Goal: Use online tool/utility

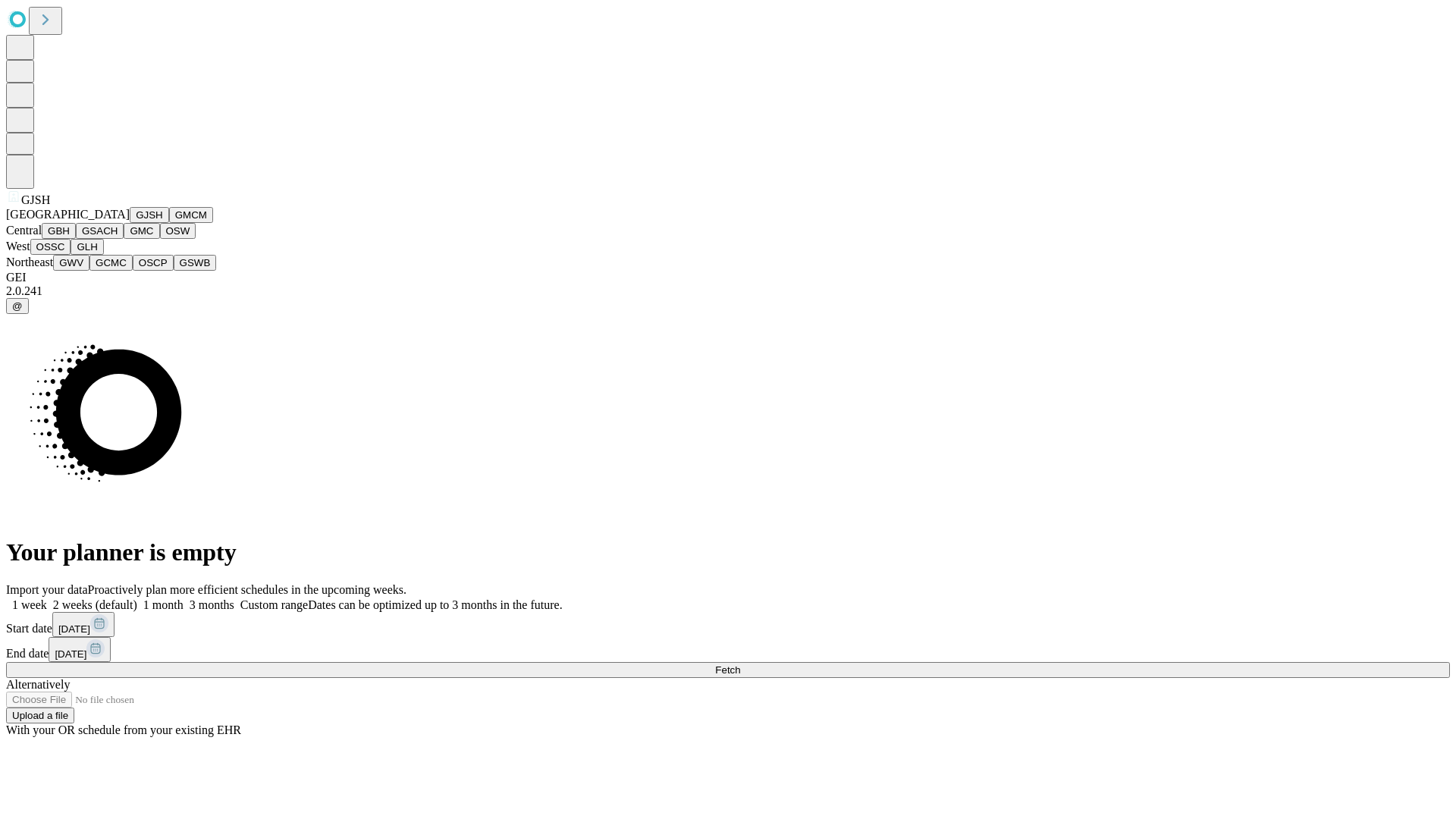
click at [130, 223] on button "GJSH" at bounding box center [150, 215] width 40 height 16
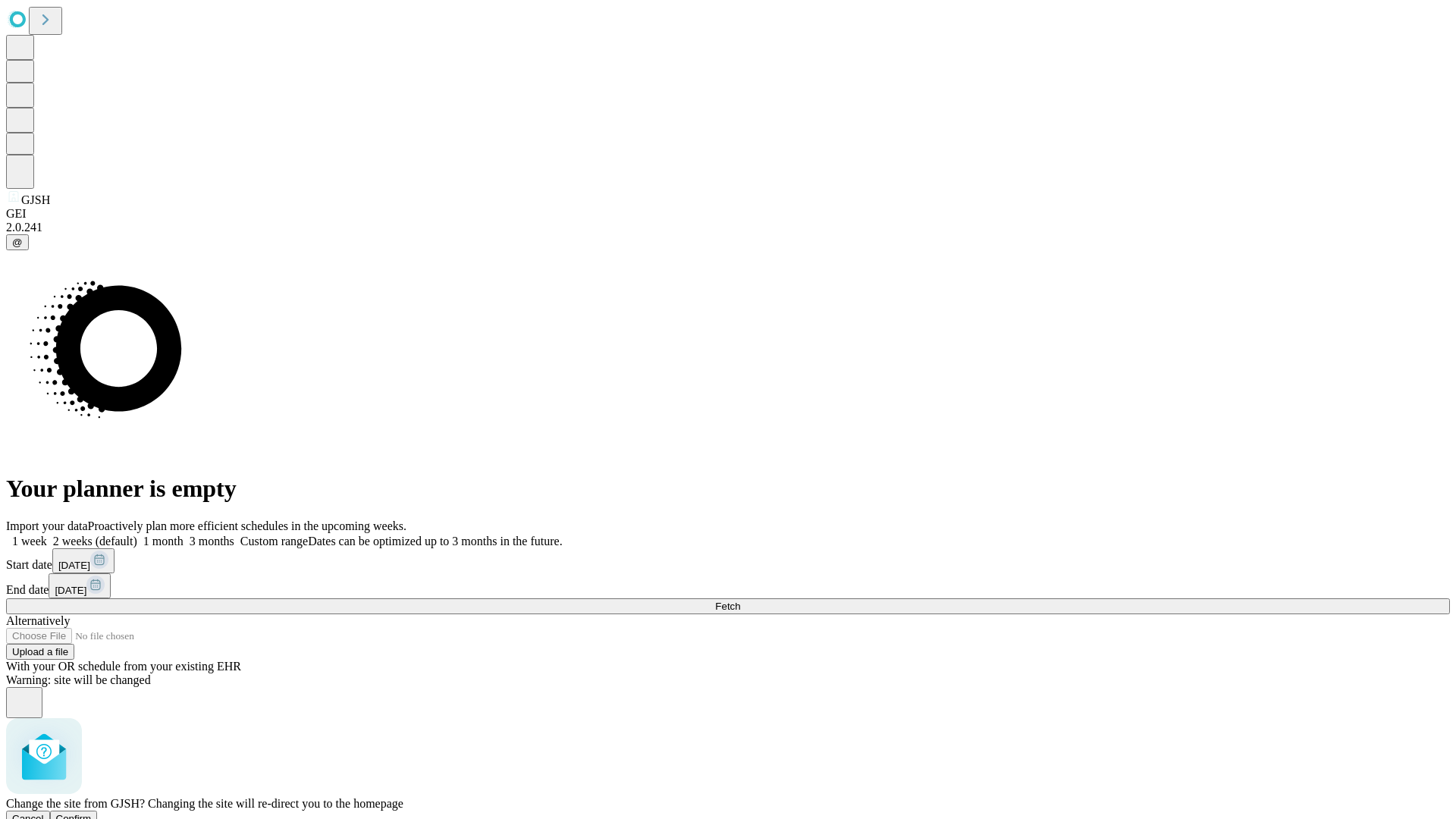
click at [92, 813] on span "Confirm" at bounding box center [74, 819] width 36 height 11
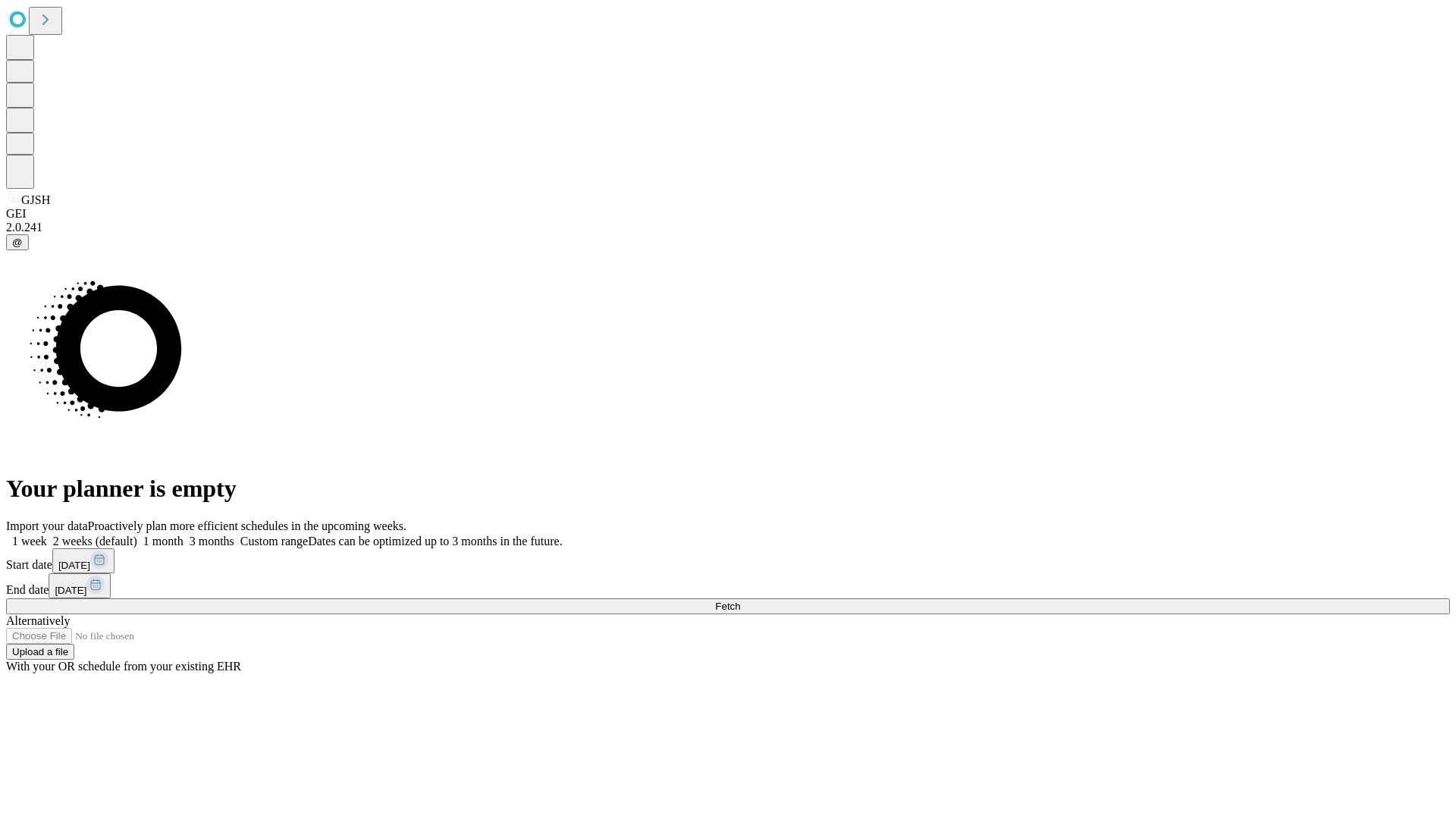
click at [138, 535] on label "2 weeks (default)" at bounding box center [91, 542] width 90 height 13
click at [740, 600] on span "Fetch" at bounding box center [728, 606] width 25 height 11
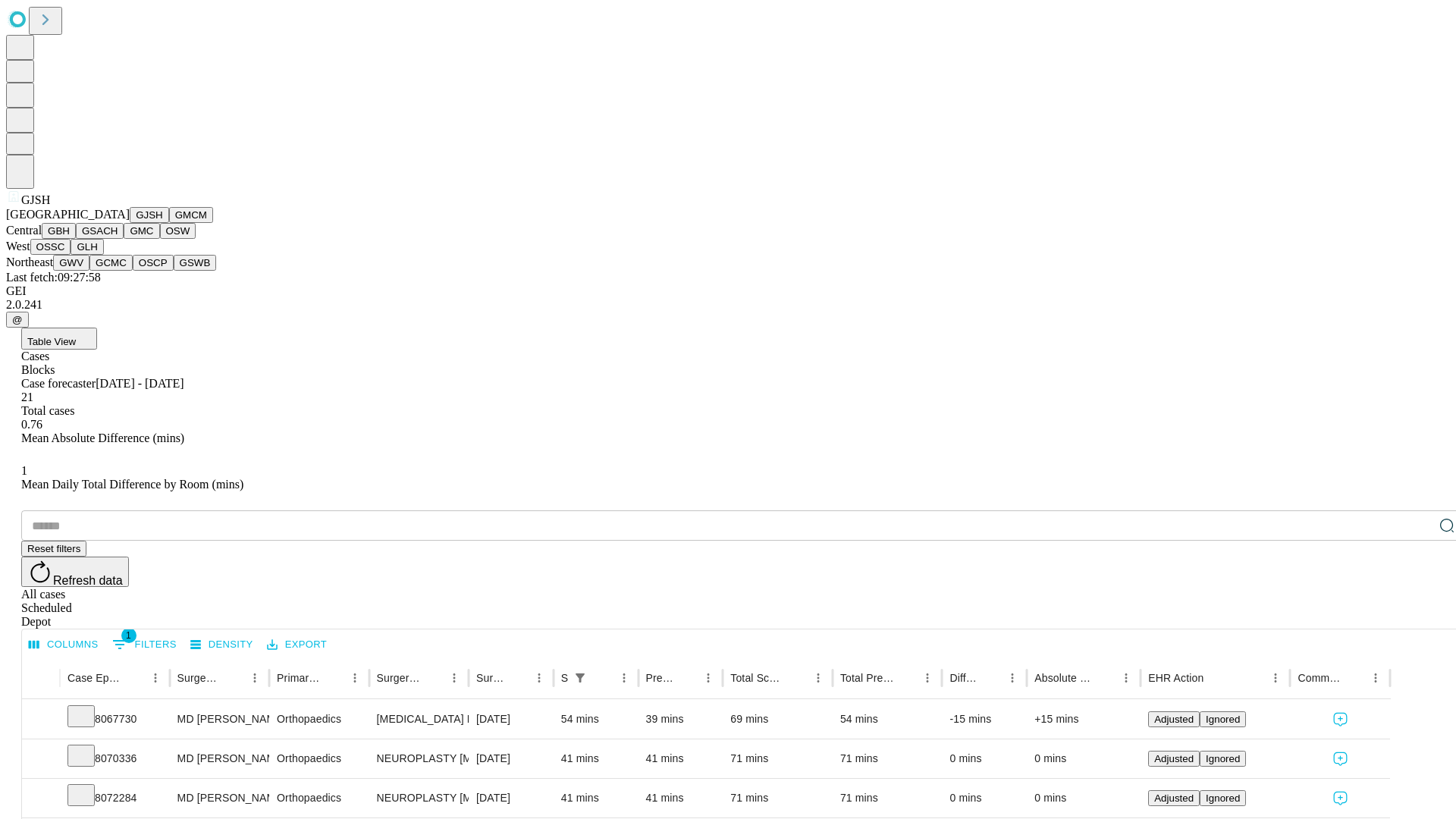
click at [169, 223] on button "GMCM" at bounding box center [191, 215] width 44 height 16
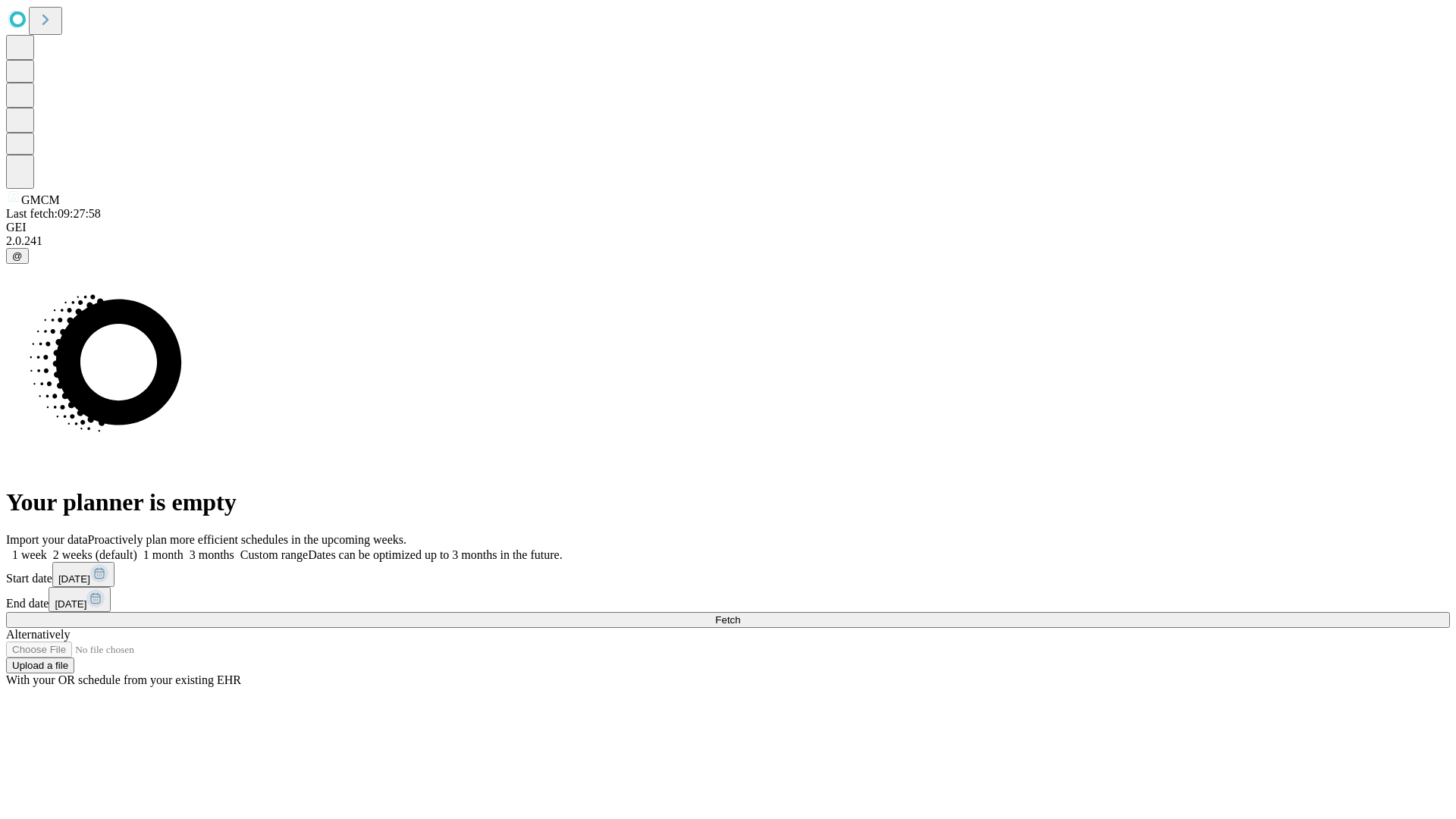
click at [138, 548] on label "2 weeks (default)" at bounding box center [91, 555] width 90 height 13
click at [740, 615] on span "Fetch" at bounding box center [728, 620] width 25 height 11
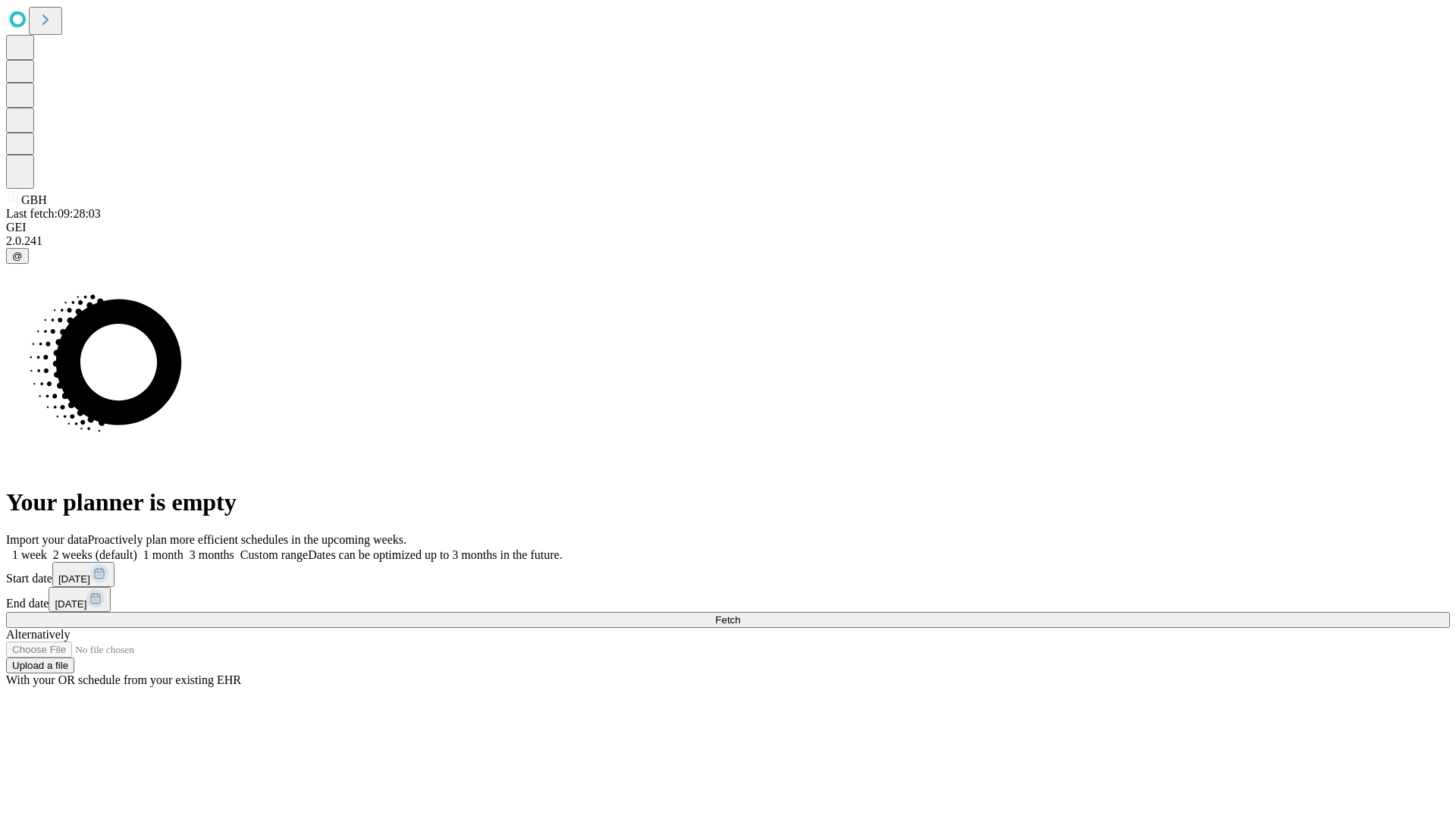
click at [138, 548] on label "2 weeks (default)" at bounding box center [91, 555] width 90 height 13
click at [740, 615] on span "Fetch" at bounding box center [728, 620] width 25 height 11
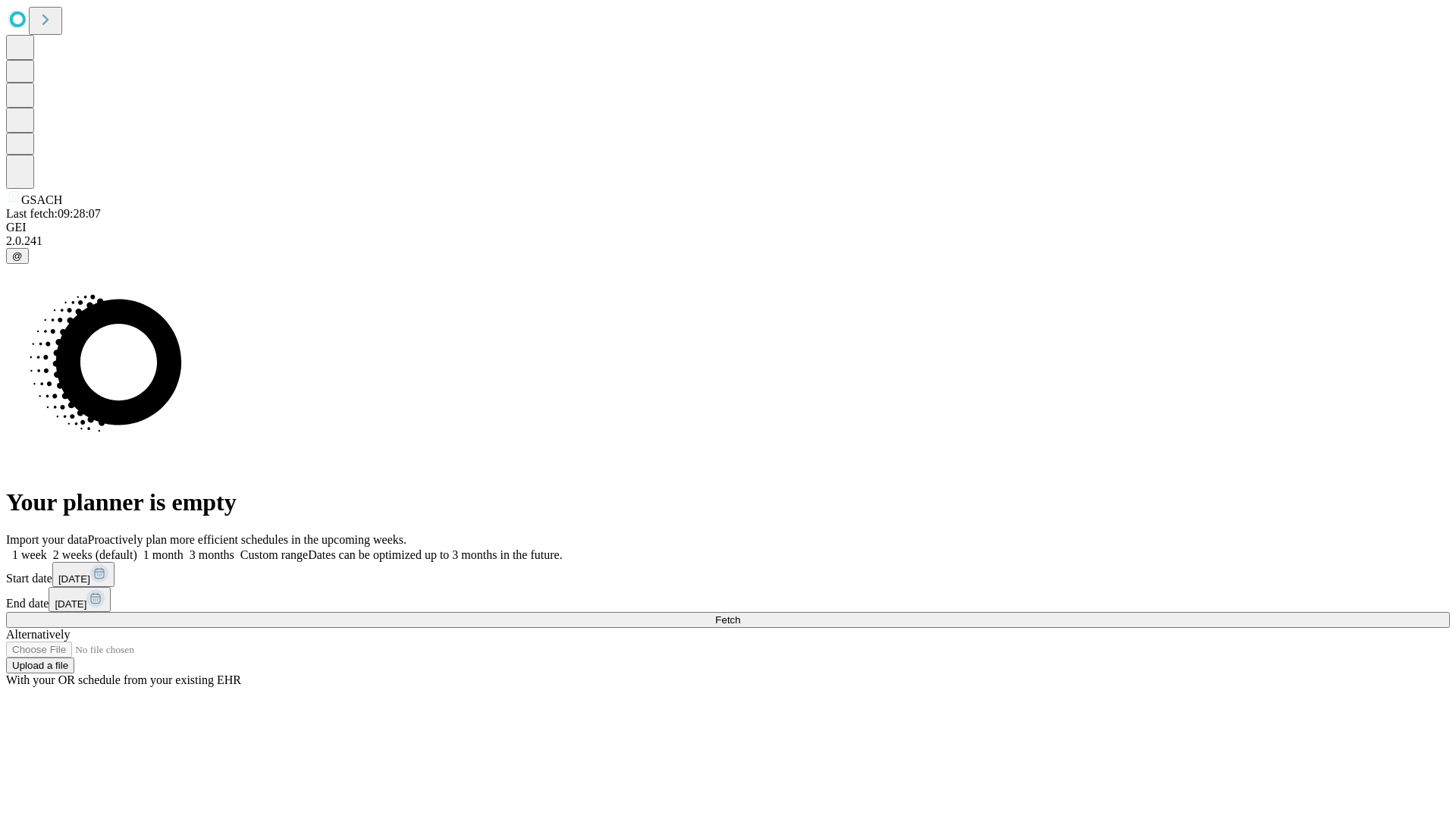
click at [138, 548] on label "2 weeks (default)" at bounding box center [91, 555] width 90 height 13
click at [740, 615] on span "Fetch" at bounding box center [728, 620] width 25 height 11
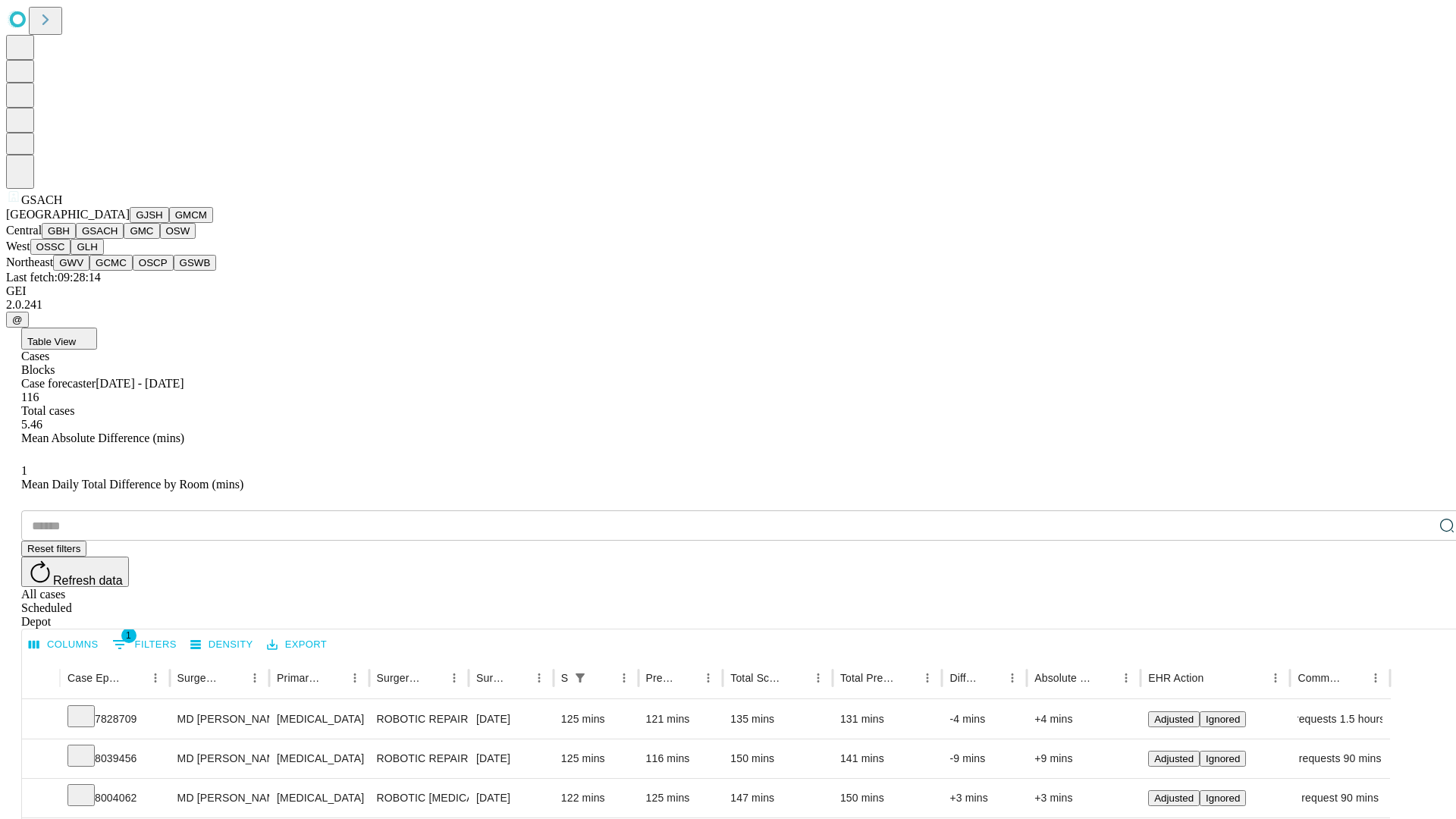
click at [123, 238] on button "GMC" at bounding box center [142, 231] width 36 height 16
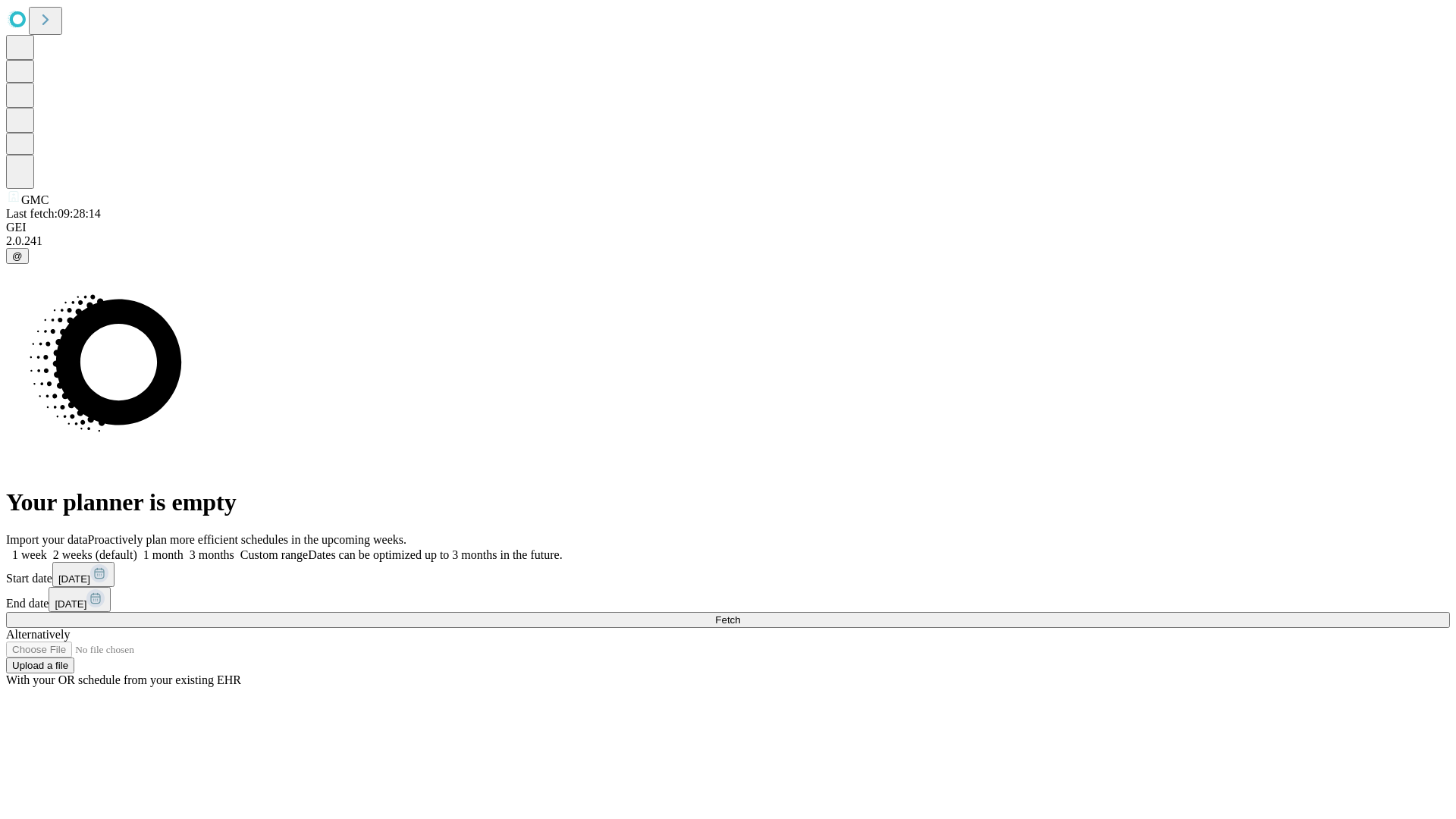
click at [138, 548] on label "2 weeks (default)" at bounding box center [91, 555] width 90 height 13
click at [740, 615] on span "Fetch" at bounding box center [728, 620] width 25 height 11
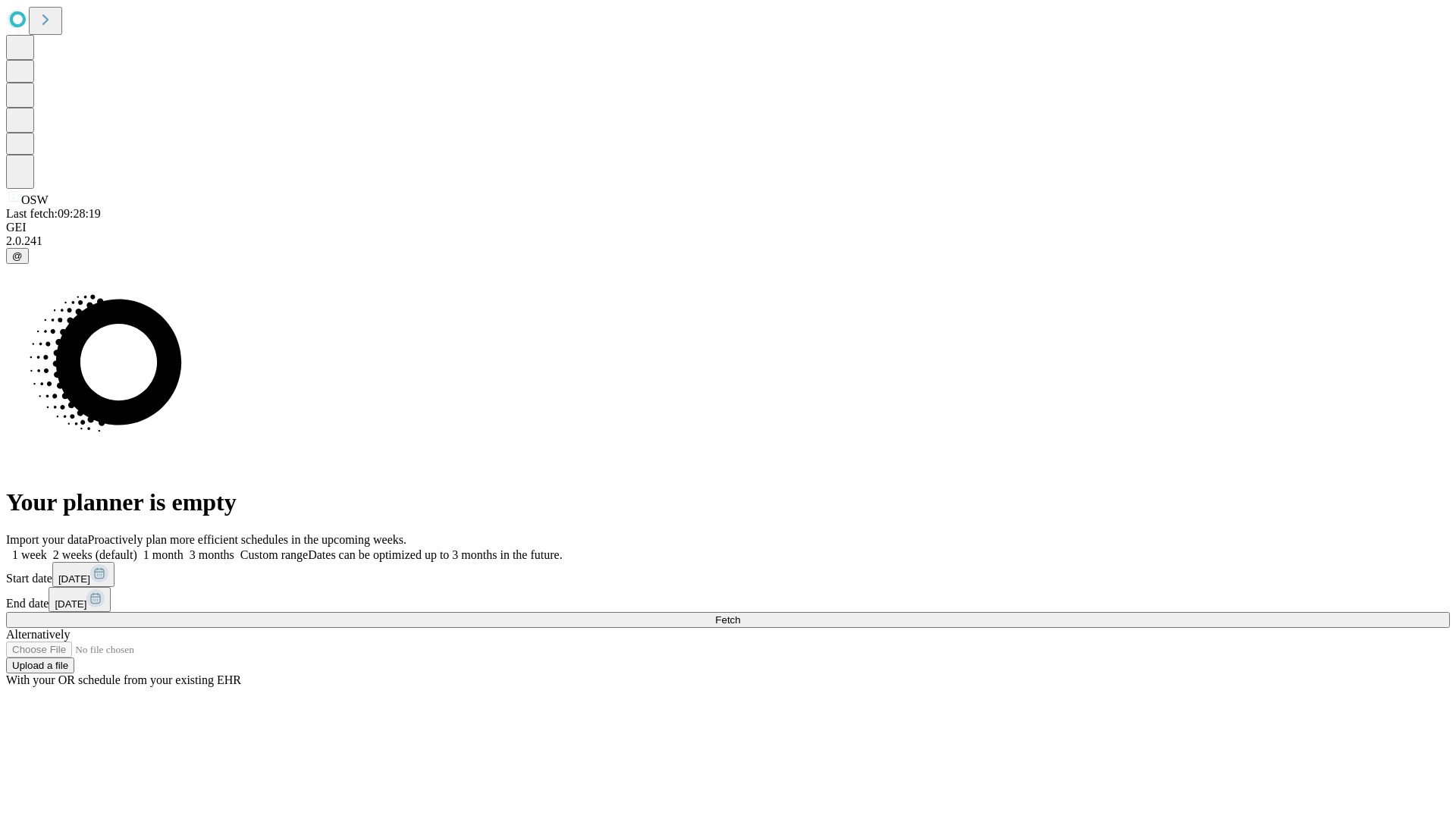
click at [138, 548] on label "2 weeks (default)" at bounding box center [91, 555] width 90 height 13
click at [740, 615] on span "Fetch" at bounding box center [728, 620] width 25 height 11
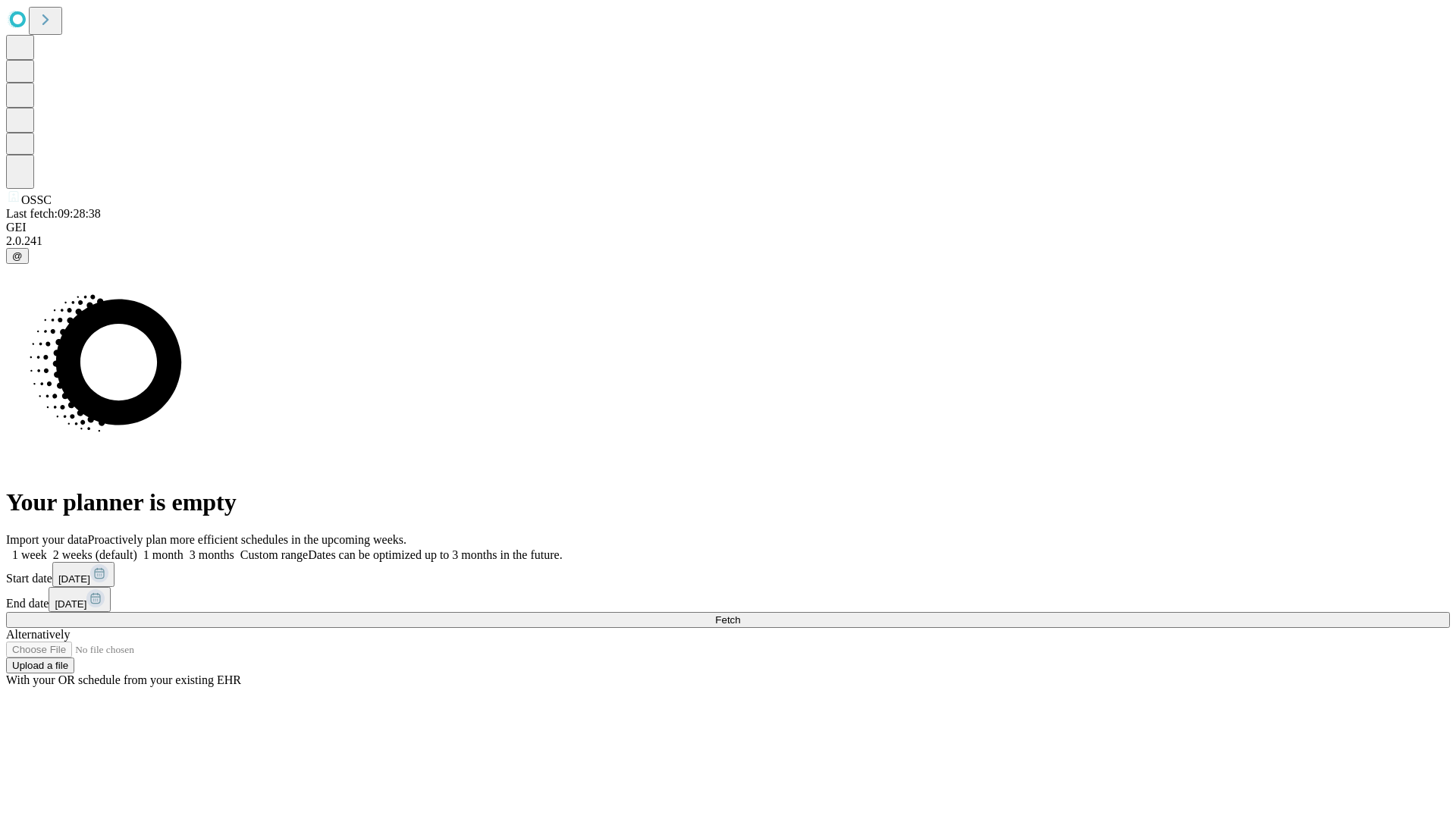
click at [138, 548] on label "2 weeks (default)" at bounding box center [91, 555] width 90 height 13
click at [740, 615] on span "Fetch" at bounding box center [728, 620] width 25 height 11
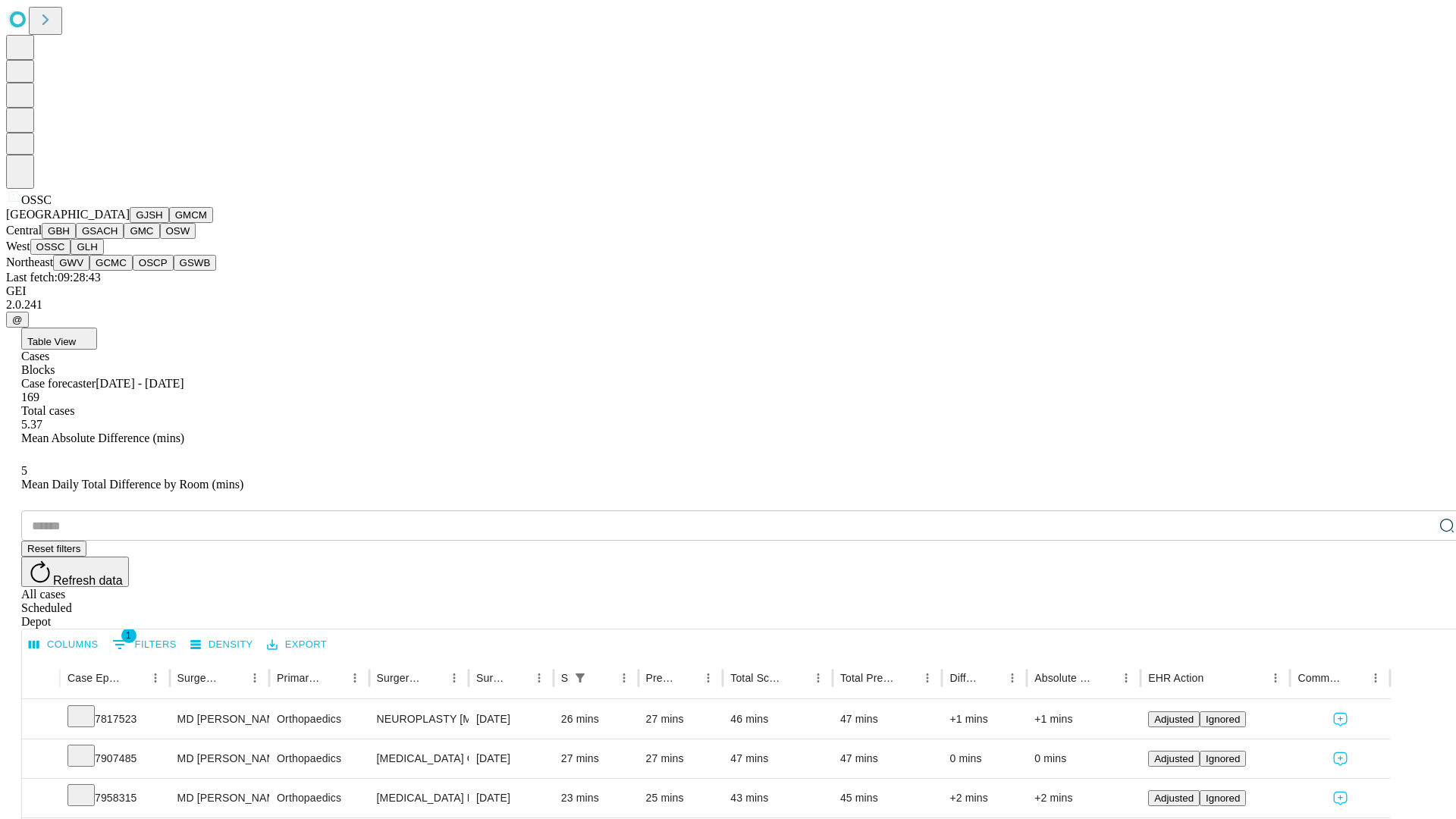
click at [104, 255] on button "GLH" at bounding box center [86, 246] width 32 height 16
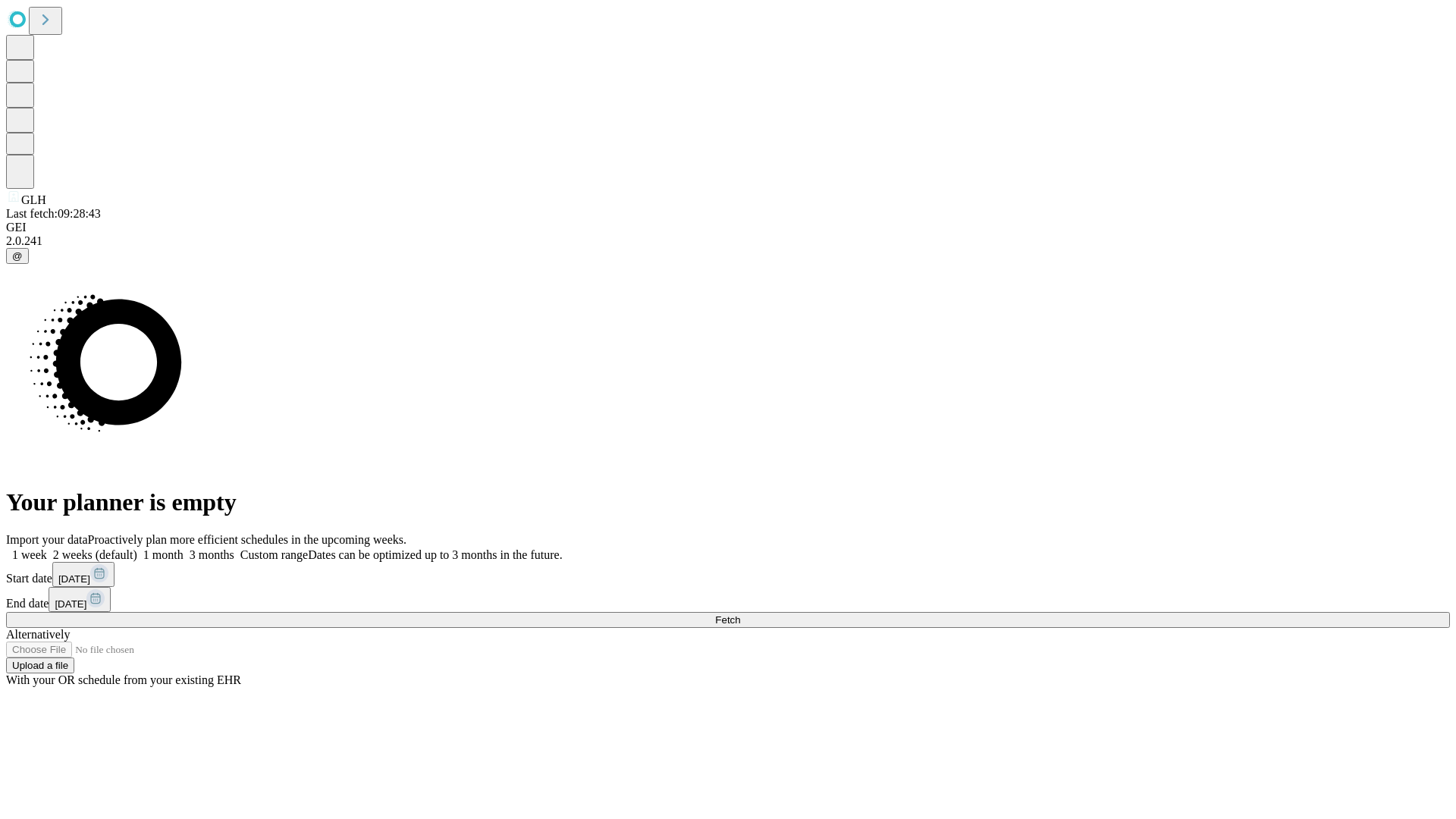
click at [138, 548] on label "2 weeks (default)" at bounding box center [91, 555] width 90 height 13
click at [740, 615] on span "Fetch" at bounding box center [728, 620] width 25 height 11
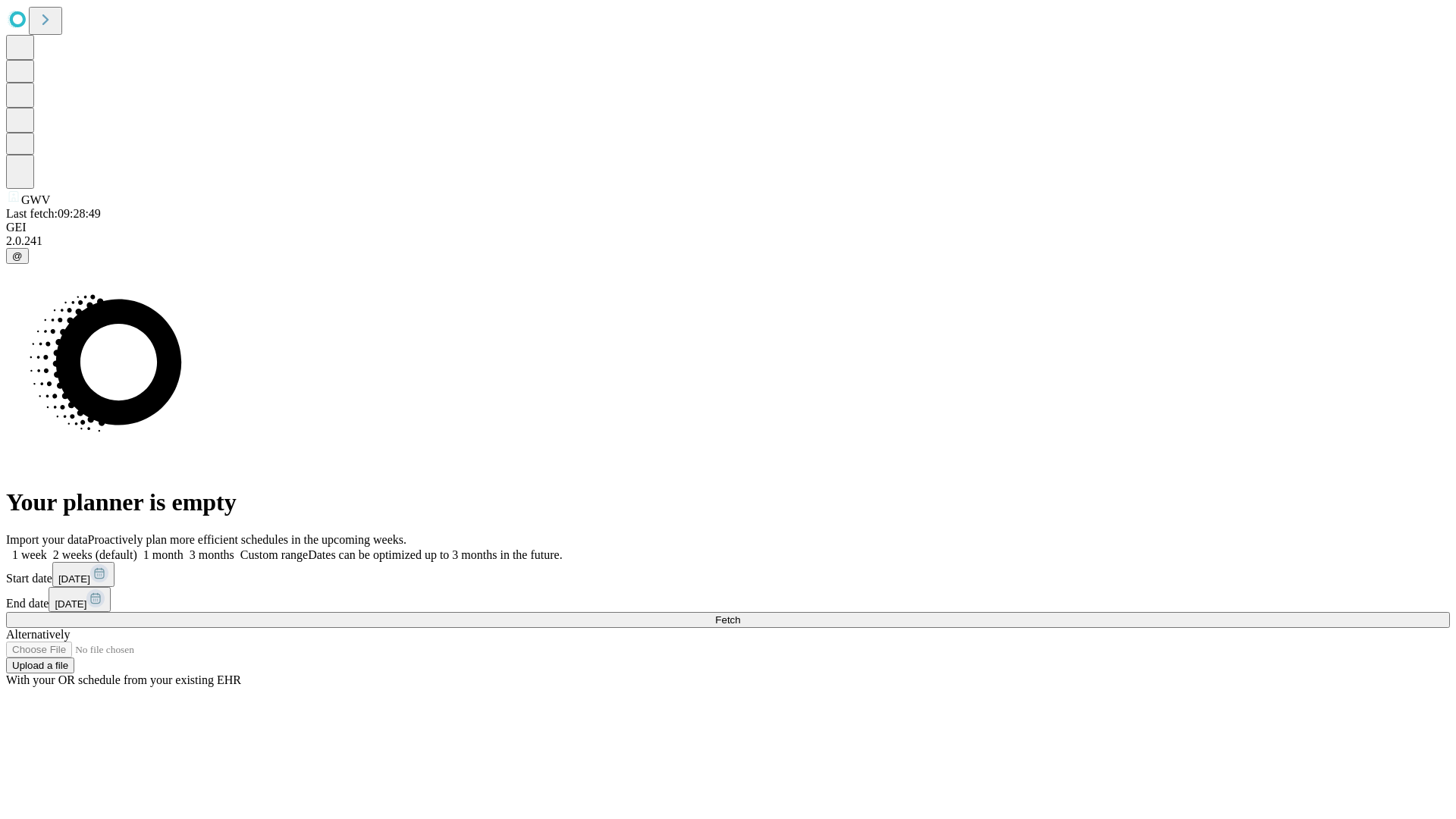
click at [138, 548] on label "2 weeks (default)" at bounding box center [91, 555] width 90 height 13
click at [740, 615] on span "Fetch" at bounding box center [728, 620] width 25 height 11
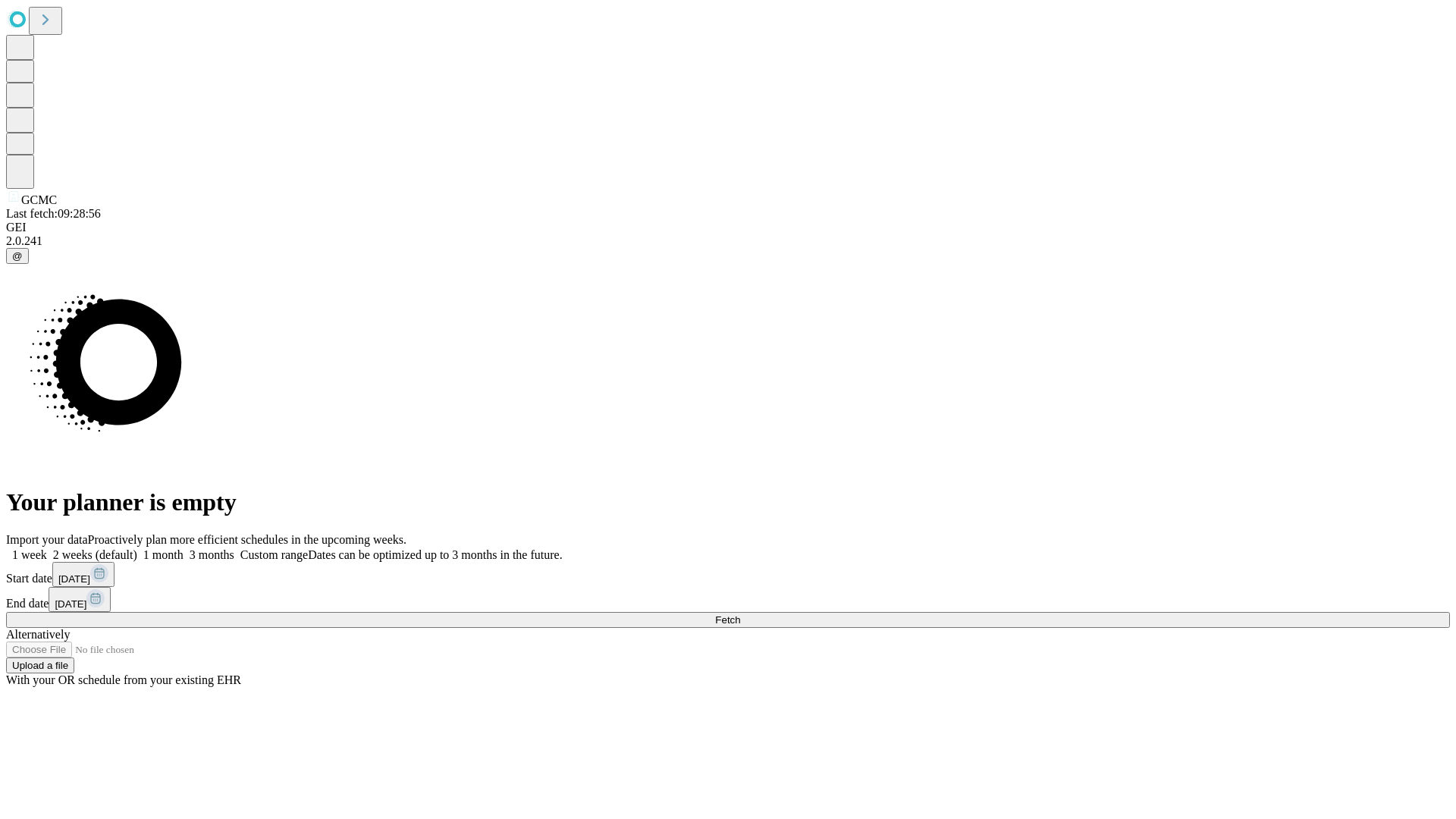
click at [138, 548] on label "2 weeks (default)" at bounding box center [91, 555] width 90 height 13
click at [740, 615] on span "Fetch" at bounding box center [728, 620] width 25 height 11
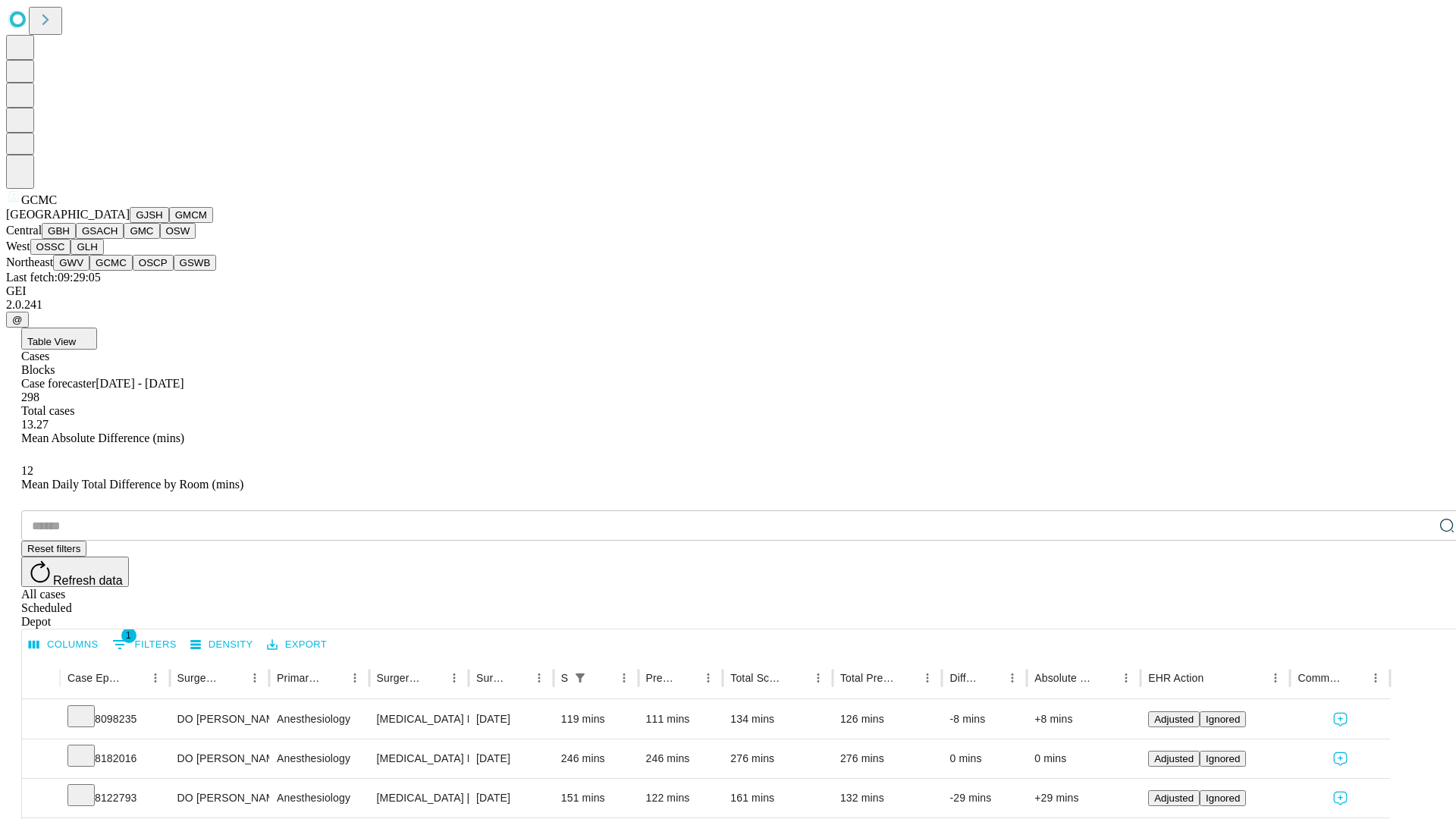
click at [133, 271] on button "OSCP" at bounding box center [153, 262] width 41 height 16
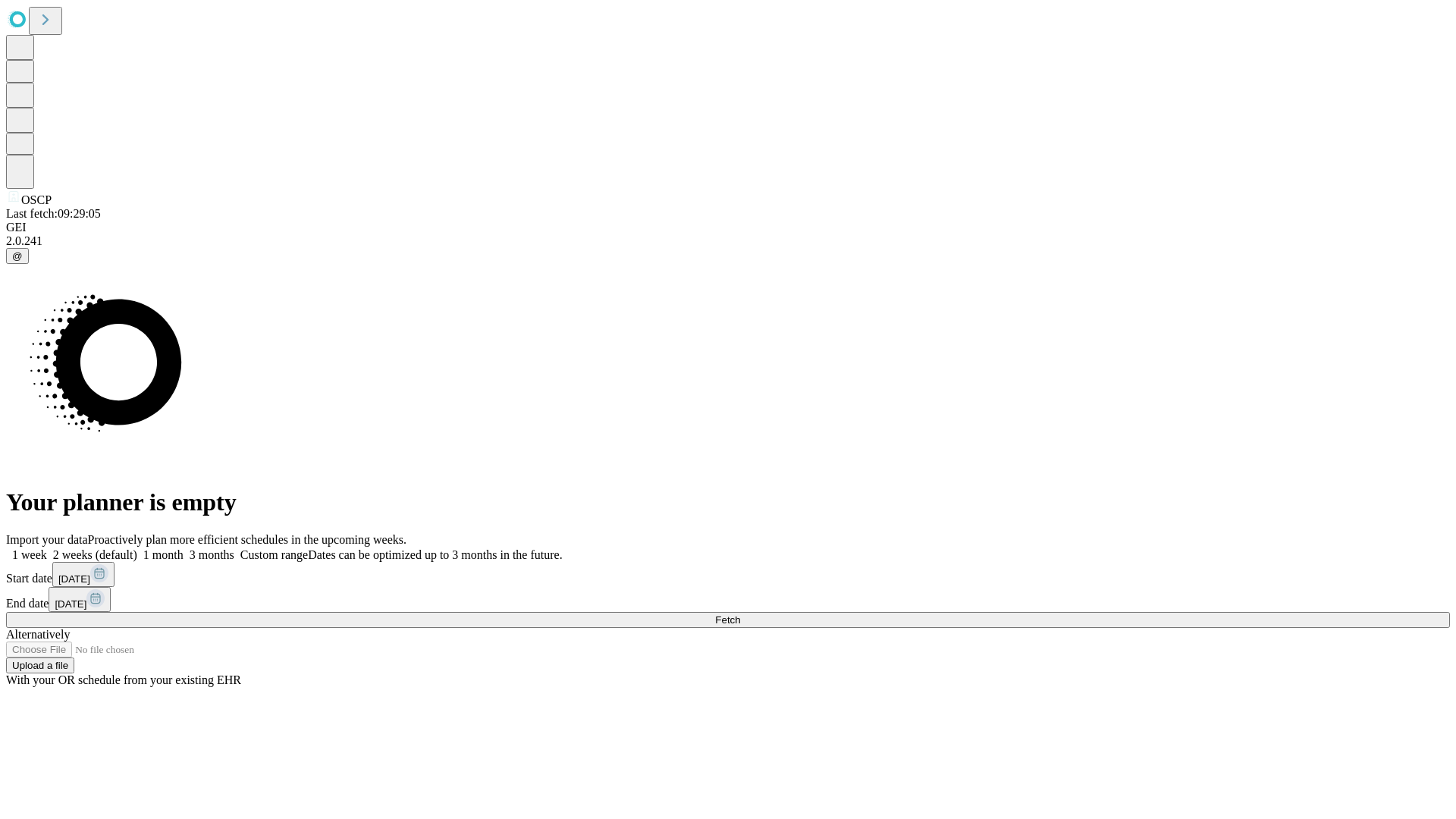
click at [138, 548] on label "2 weeks (default)" at bounding box center [91, 555] width 90 height 13
click at [740, 615] on span "Fetch" at bounding box center [728, 620] width 25 height 11
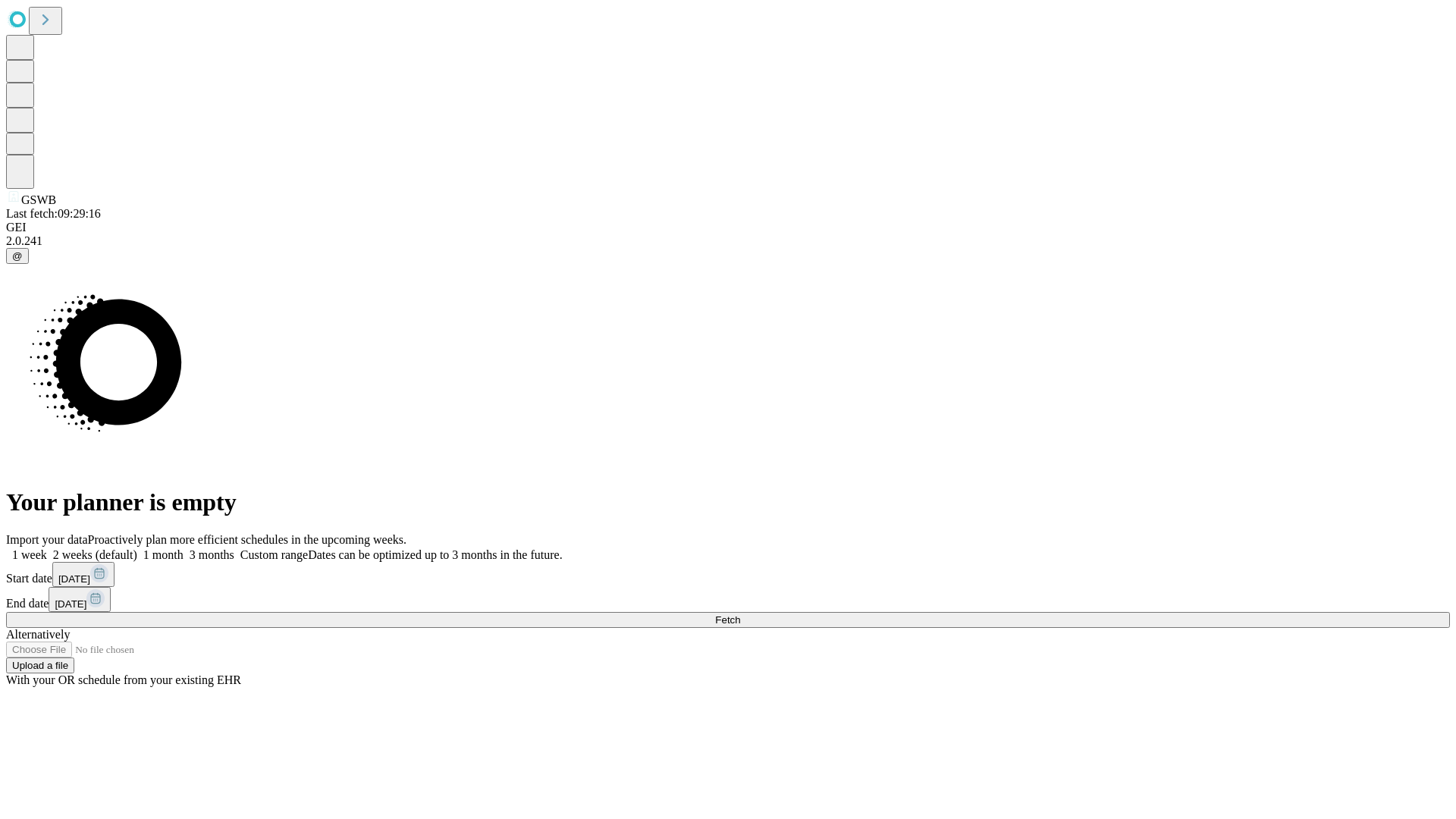
click at [138, 548] on label "2 weeks (default)" at bounding box center [91, 555] width 90 height 13
click at [740, 615] on span "Fetch" at bounding box center [728, 620] width 25 height 11
